Goal: Transaction & Acquisition: Purchase product/service

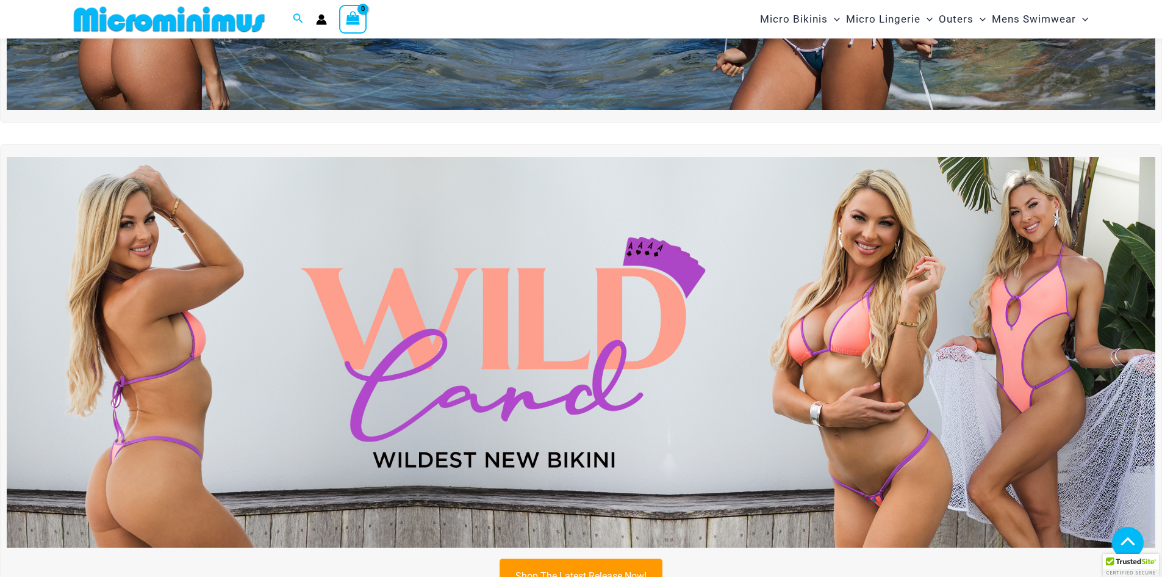
scroll to position [355, 0]
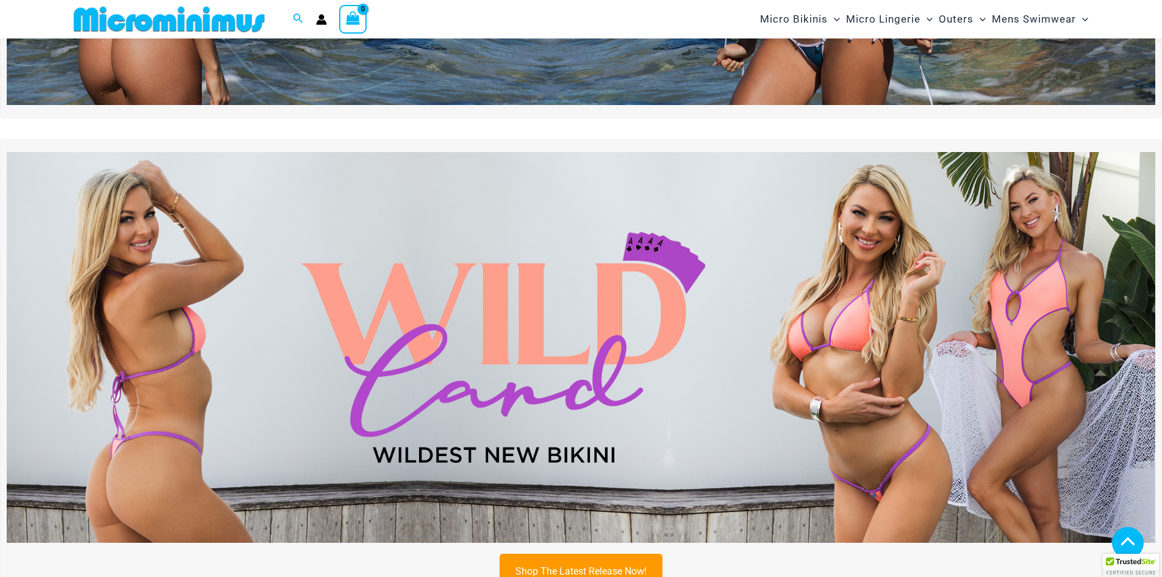
click at [574, 311] on img at bounding box center [581, 347] width 1149 height 391
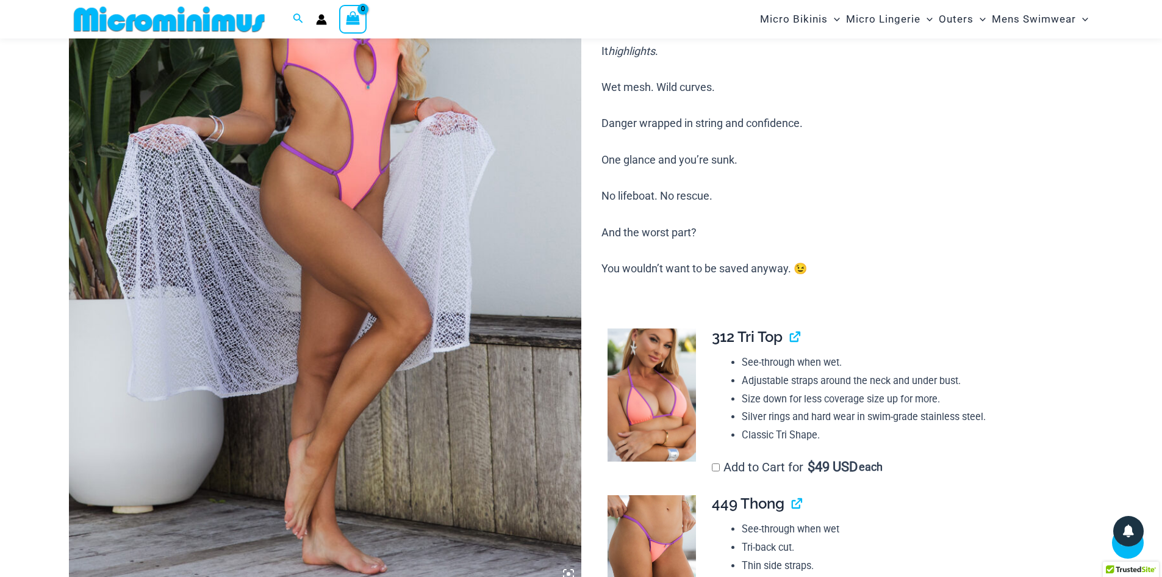
scroll to position [721, 0]
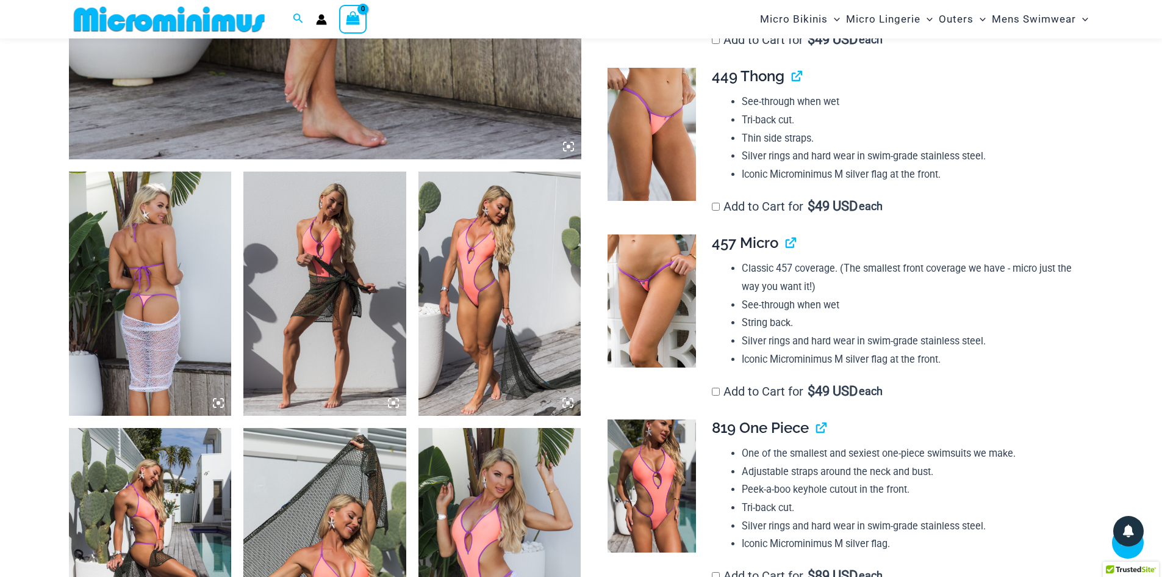
click at [180, 275] on img at bounding box center [150, 293] width 163 height 244
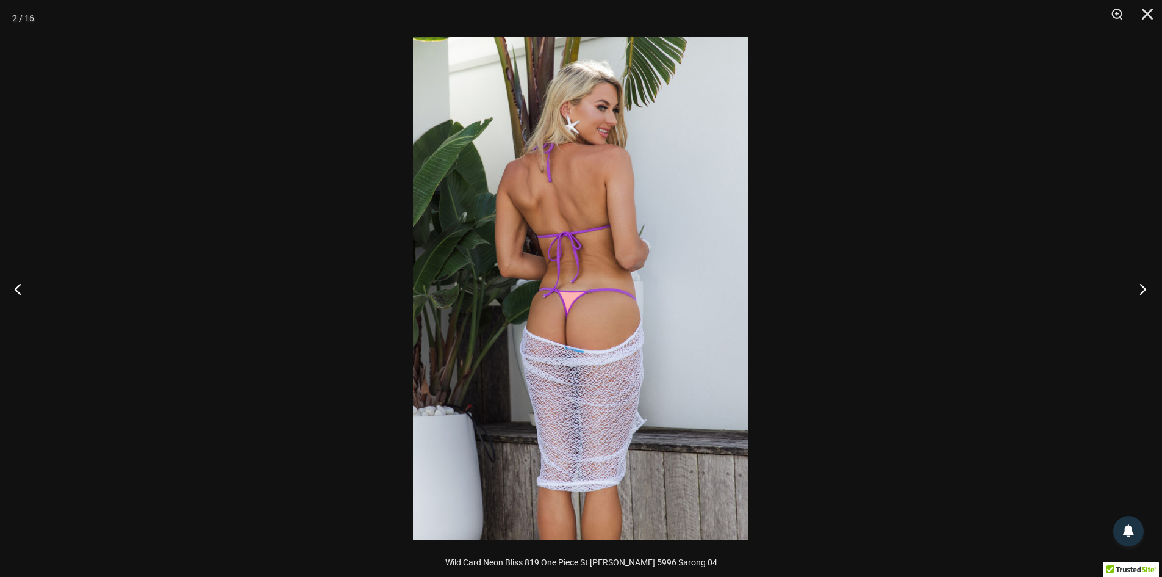
click at [1139, 288] on button "Next" at bounding box center [1140, 288] width 46 height 61
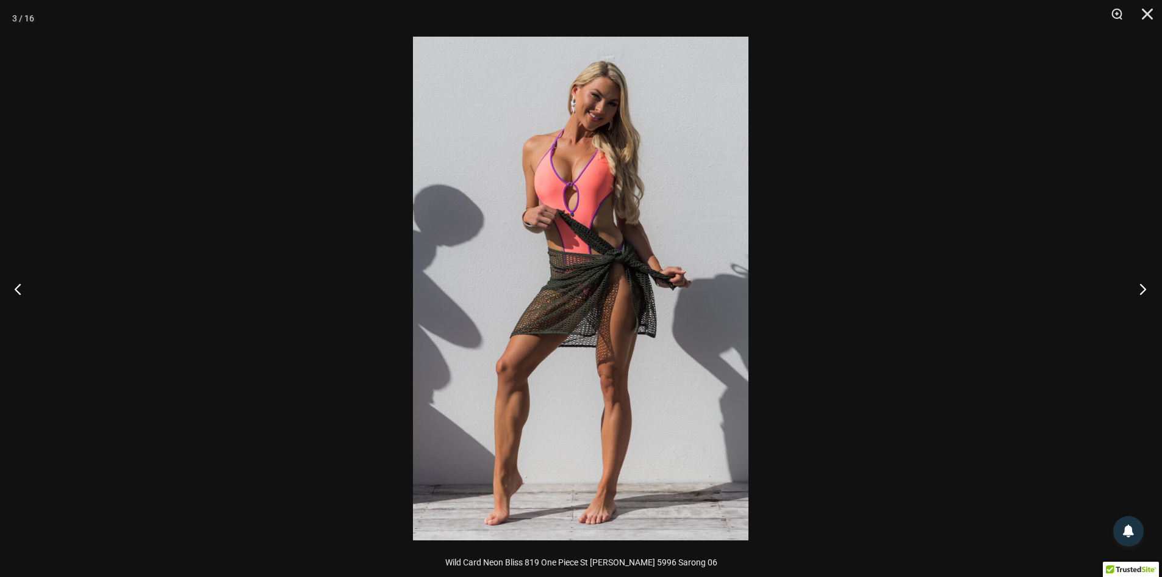
click at [1139, 286] on button "Next" at bounding box center [1140, 288] width 46 height 61
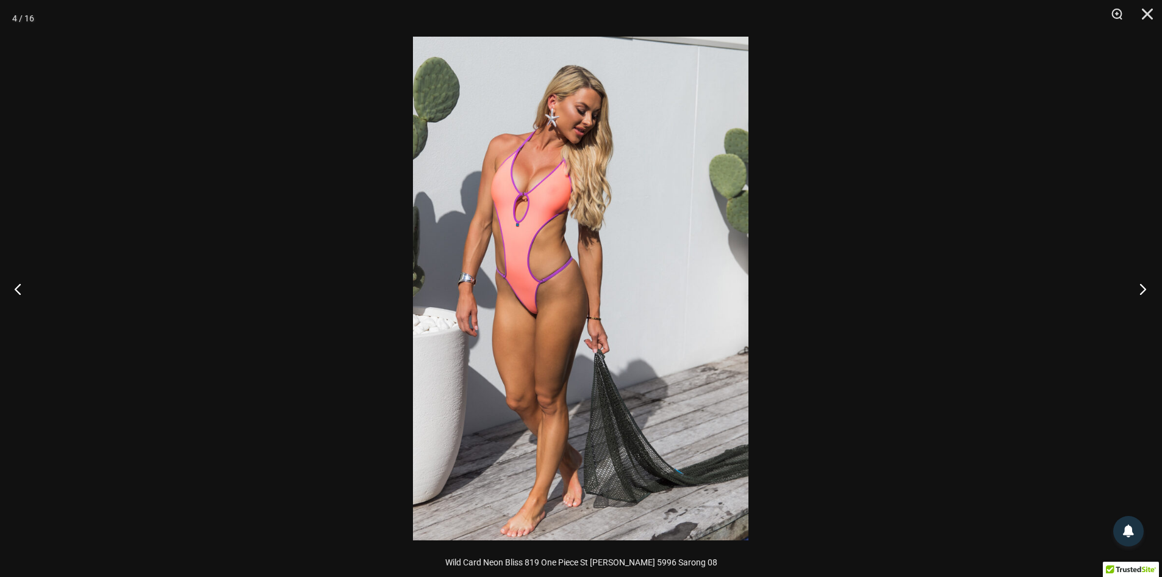
click at [1139, 286] on button "Next" at bounding box center [1140, 288] width 46 height 61
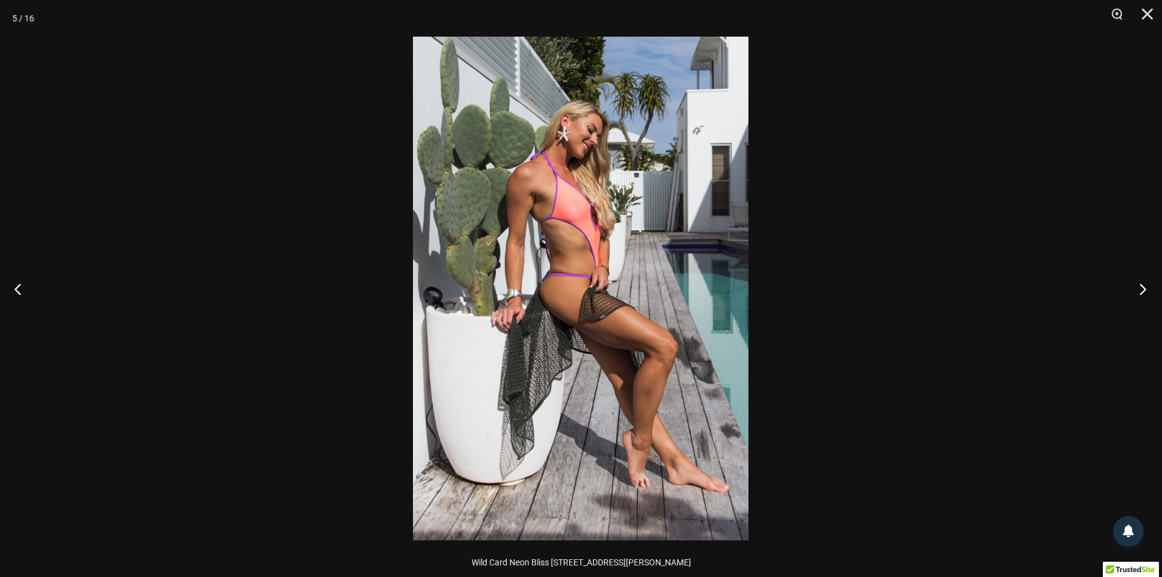
click at [1139, 281] on button "Next" at bounding box center [1140, 288] width 46 height 61
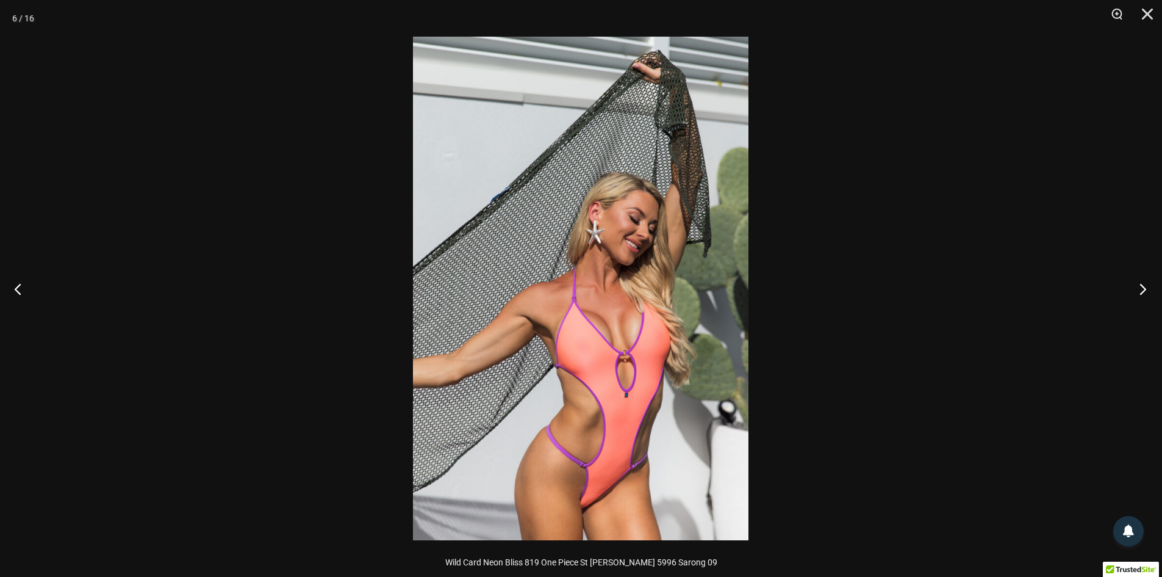
click at [1139, 281] on button "Next" at bounding box center [1140, 288] width 46 height 61
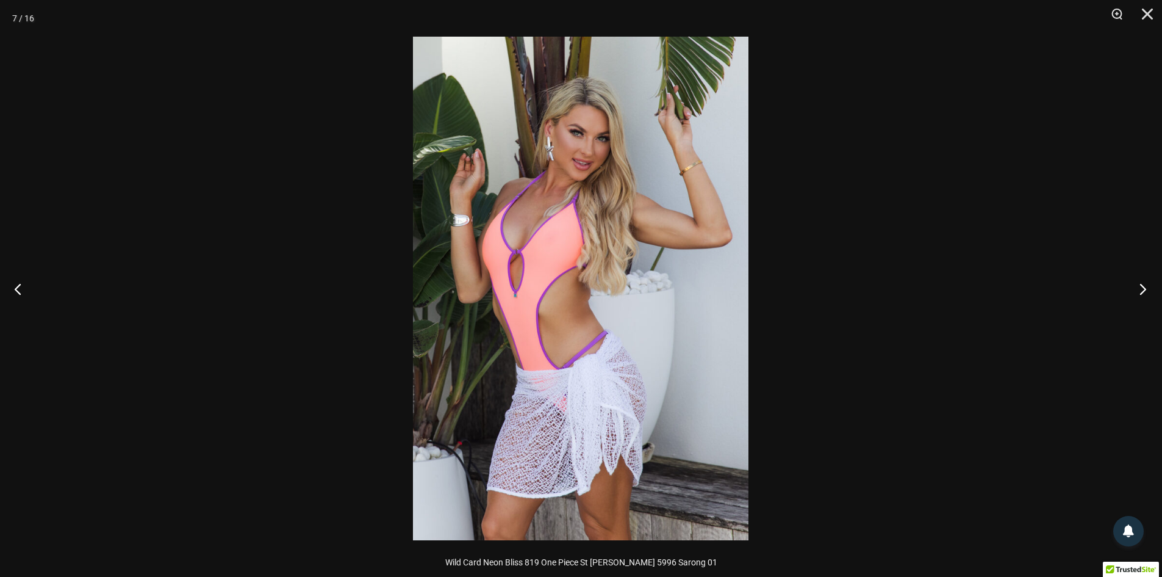
click at [1139, 281] on button "Next" at bounding box center [1140, 288] width 46 height 61
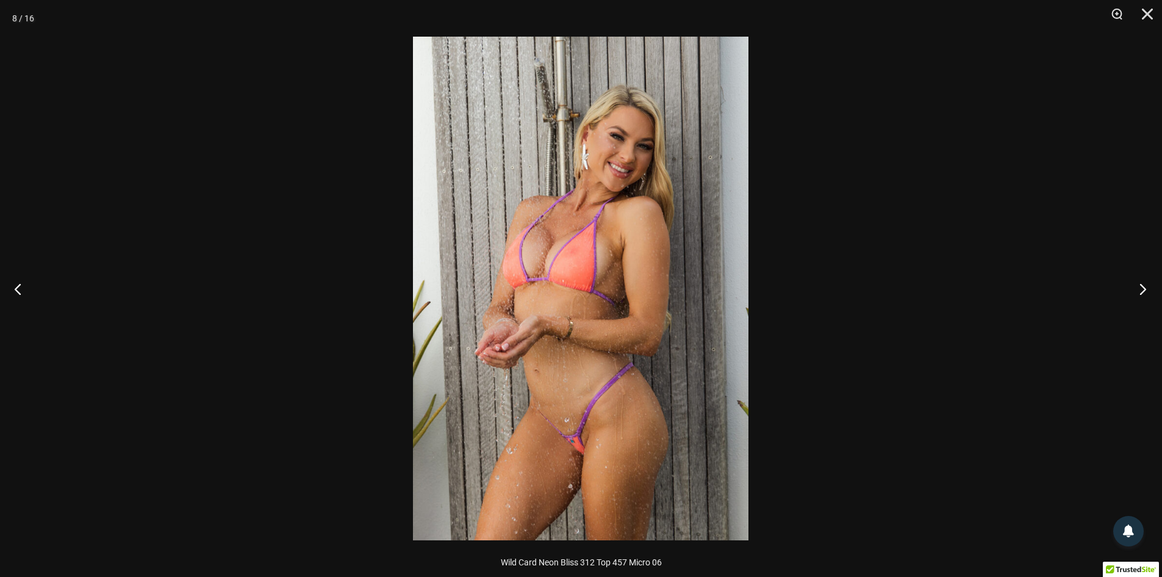
click at [1139, 279] on button "Next" at bounding box center [1140, 288] width 46 height 61
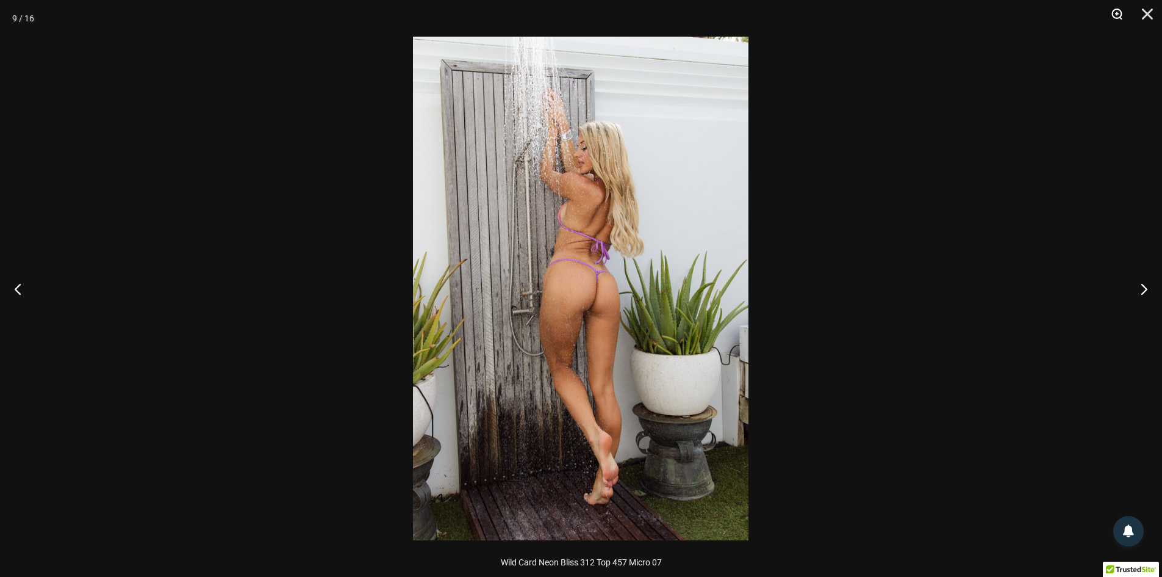
click at [1126, 7] on button "Zoom" at bounding box center [1113, 18] width 31 height 37
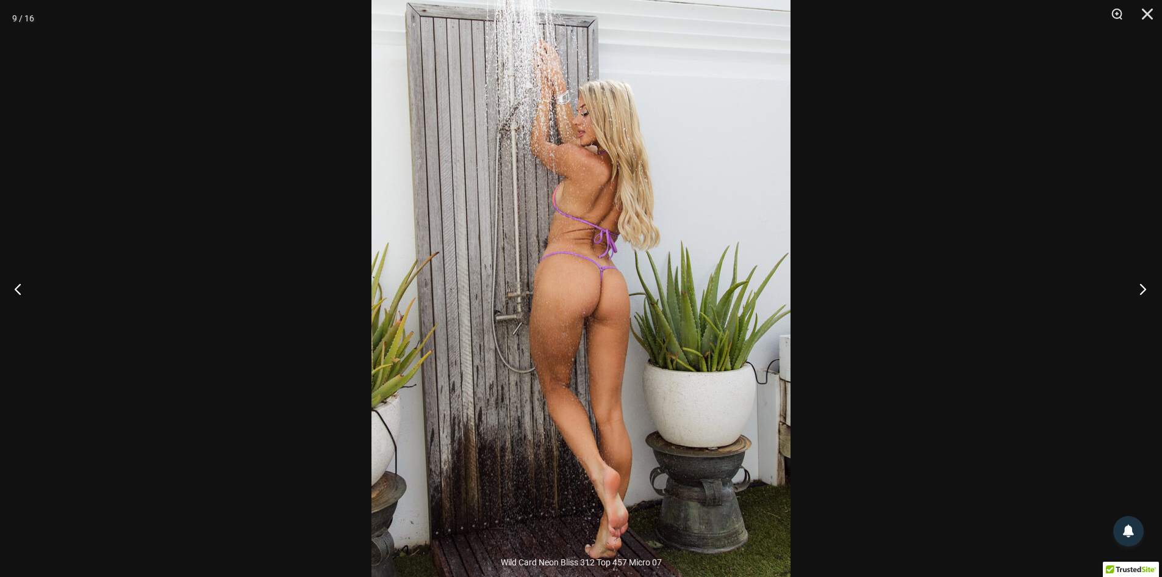
click at [1149, 287] on button "Next" at bounding box center [1140, 288] width 46 height 61
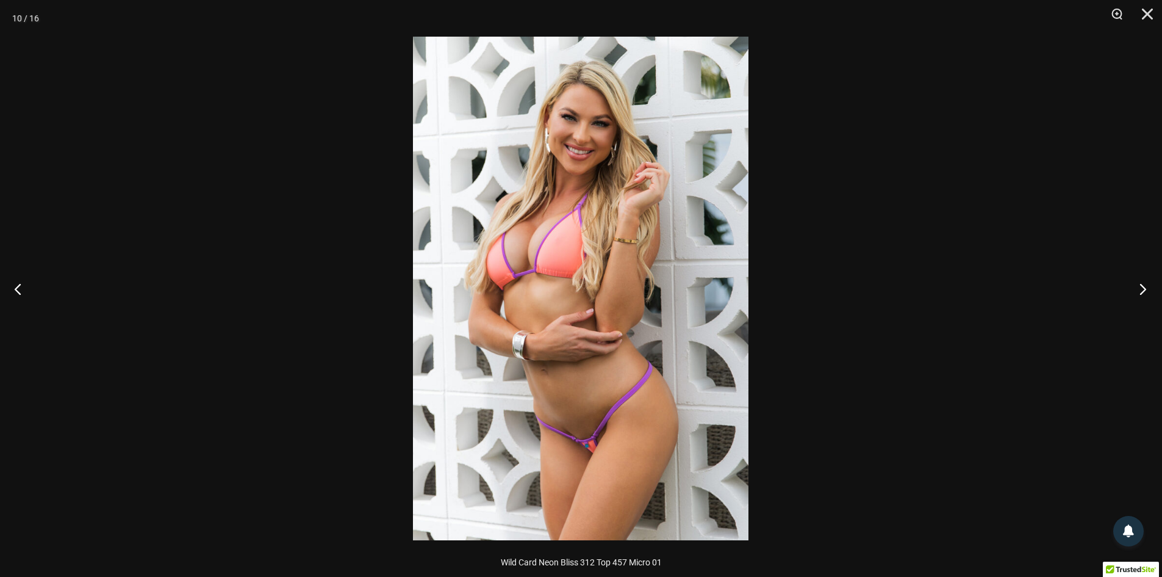
click at [1149, 287] on button "Next" at bounding box center [1140, 288] width 46 height 61
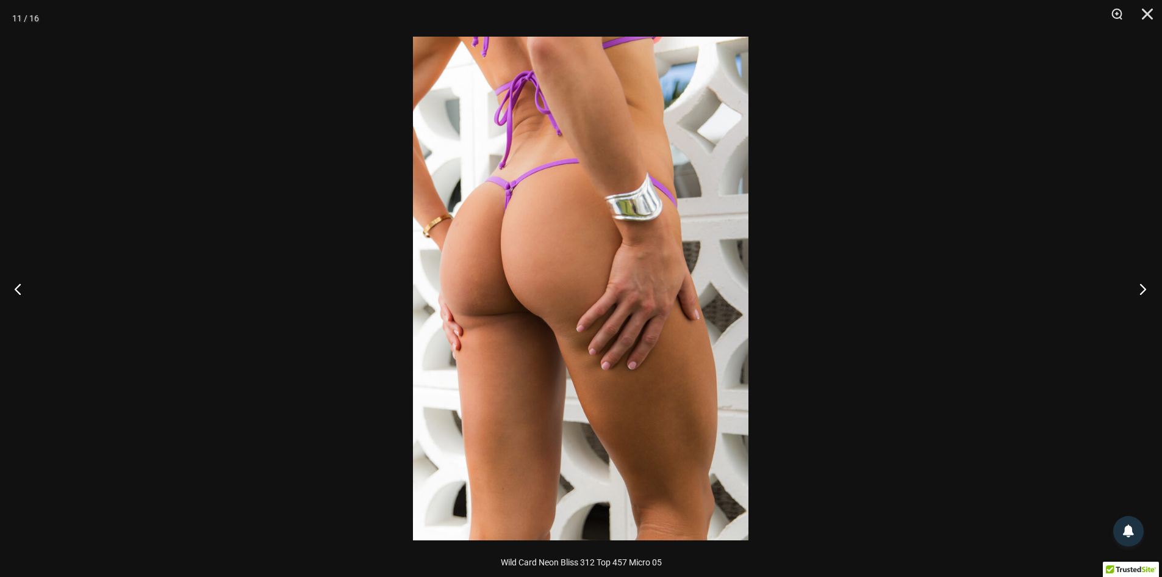
click at [1143, 286] on button "Next" at bounding box center [1140, 288] width 46 height 61
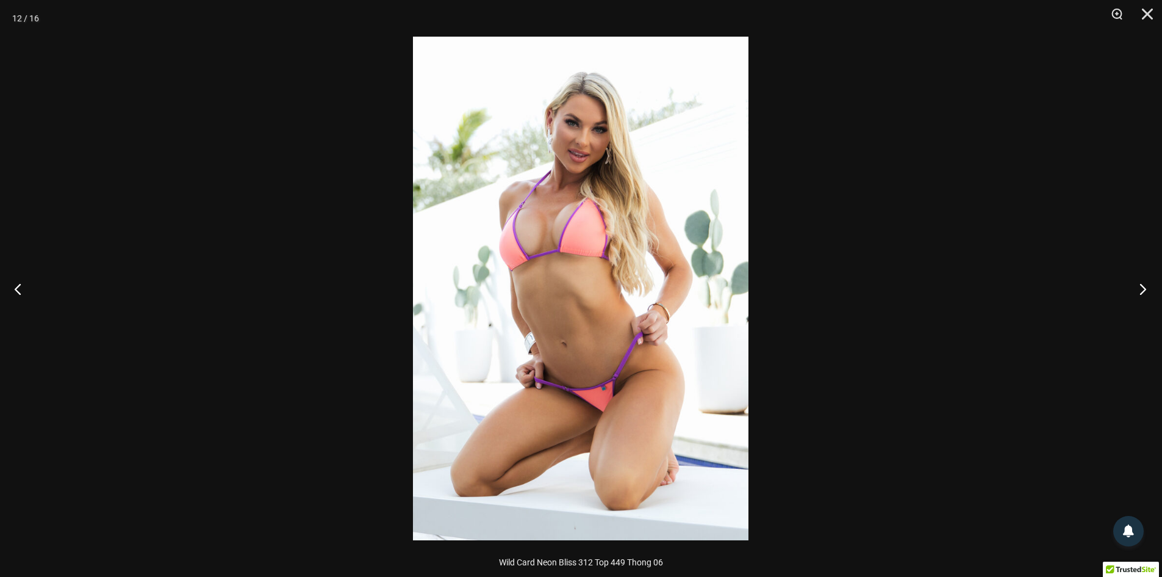
click at [1143, 286] on button "Next" at bounding box center [1140, 288] width 46 height 61
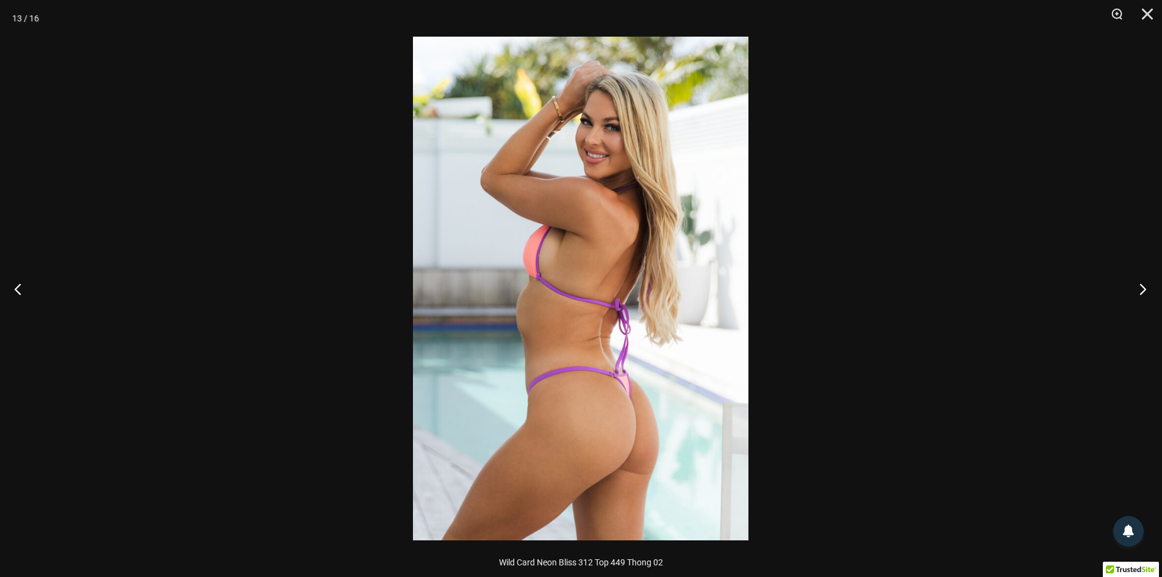
click at [1143, 288] on button "Next" at bounding box center [1140, 288] width 46 height 61
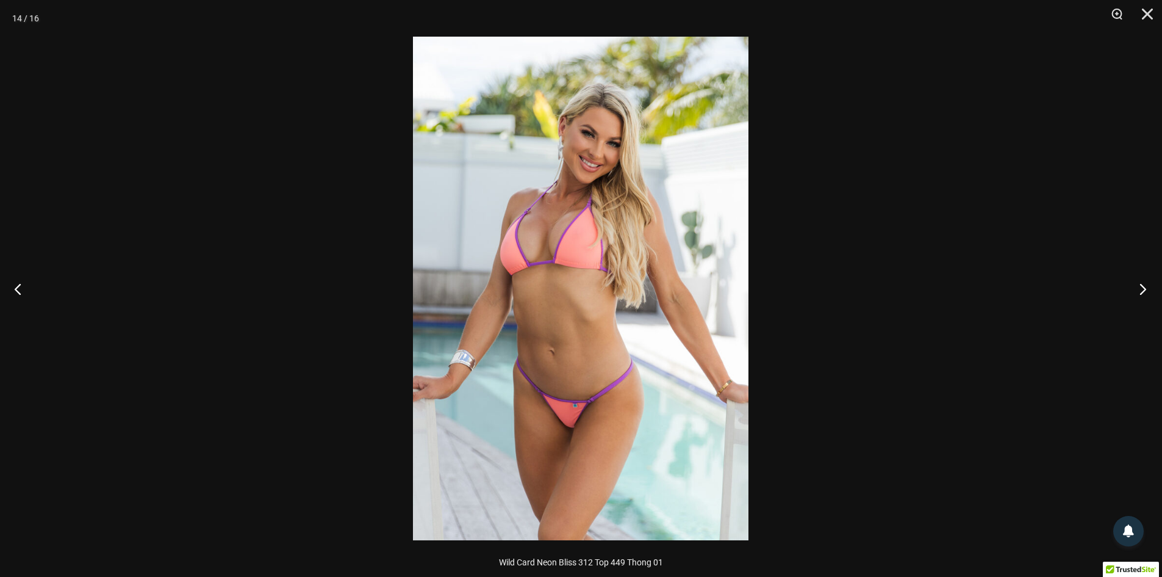
click at [1143, 287] on button "Next" at bounding box center [1140, 288] width 46 height 61
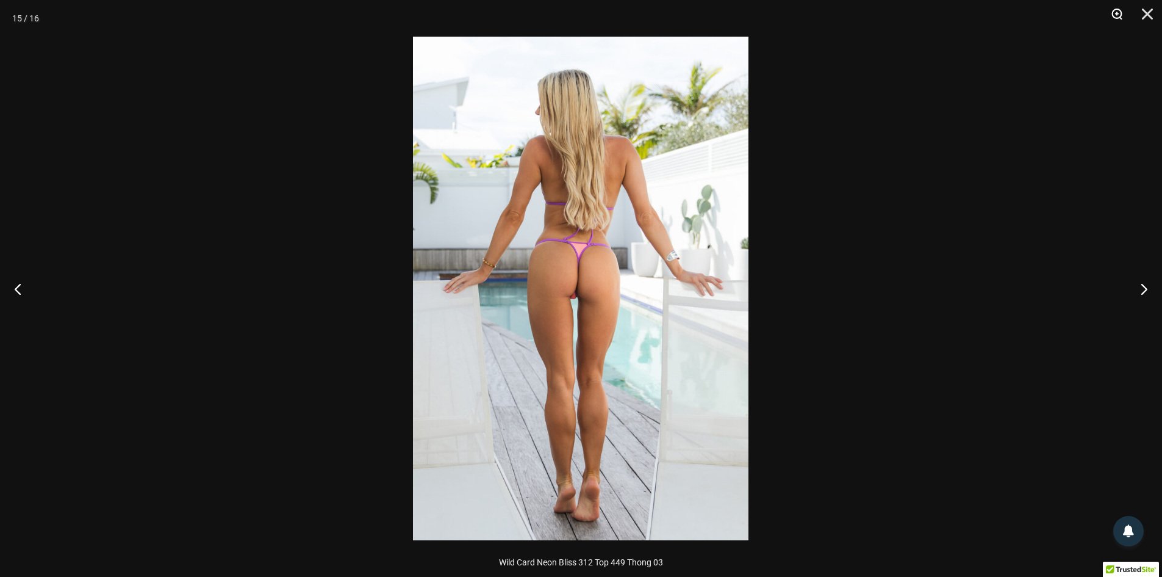
click at [1122, 14] on button "Zoom" at bounding box center [1113, 18] width 31 height 37
